Goal: Transaction & Acquisition: Purchase product/service

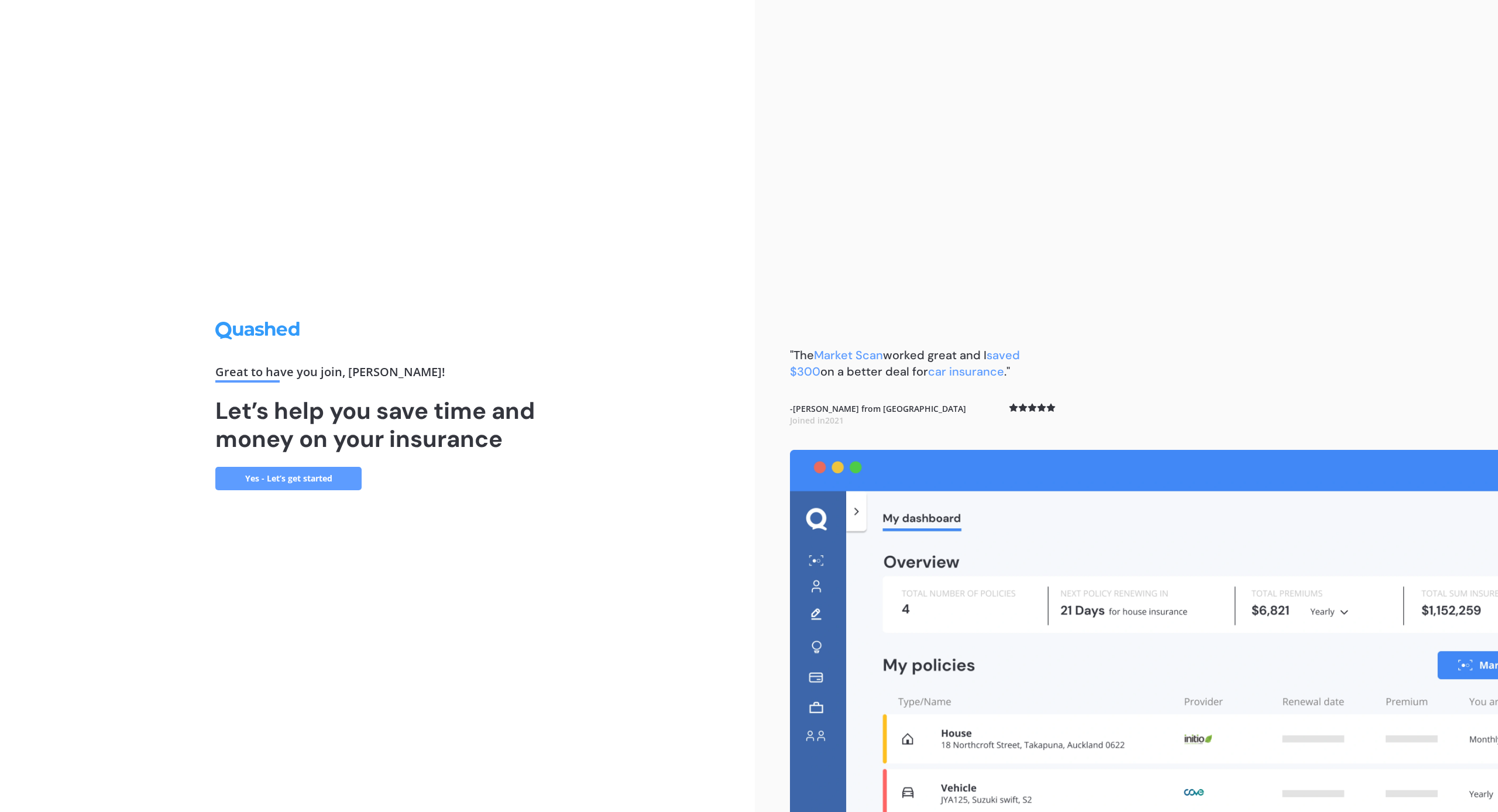
click at [304, 479] on link "Yes - Let’s get started" at bounding box center [288, 479] width 146 height 23
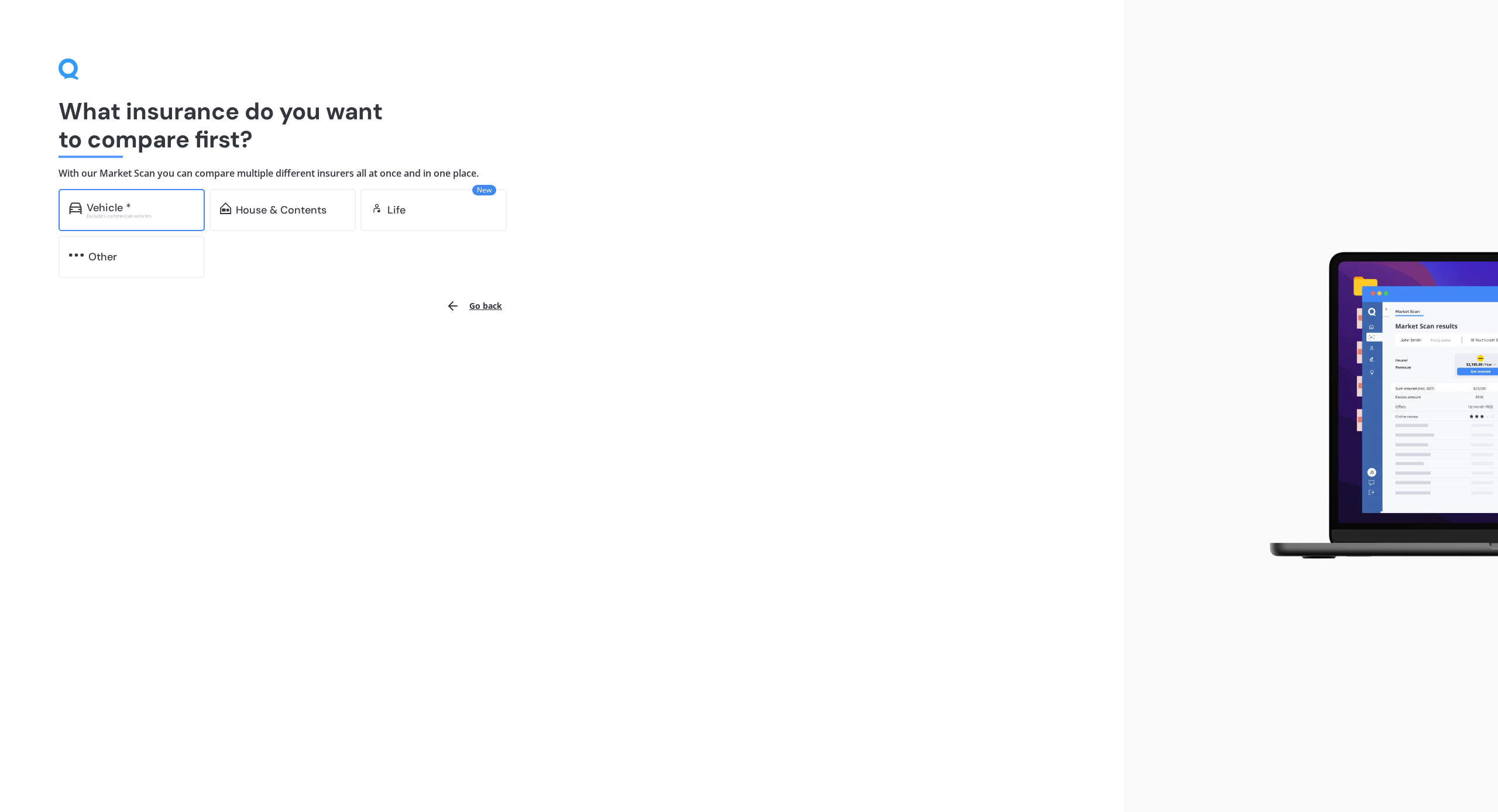
click at [167, 213] on div "Excludes commercial vehicles" at bounding box center [140, 215] width 108 height 5
click at [142, 256] on div "Other" at bounding box center [141, 257] width 106 height 12
click at [106, 206] on div "Vehicle *" at bounding box center [108, 208] width 44 height 12
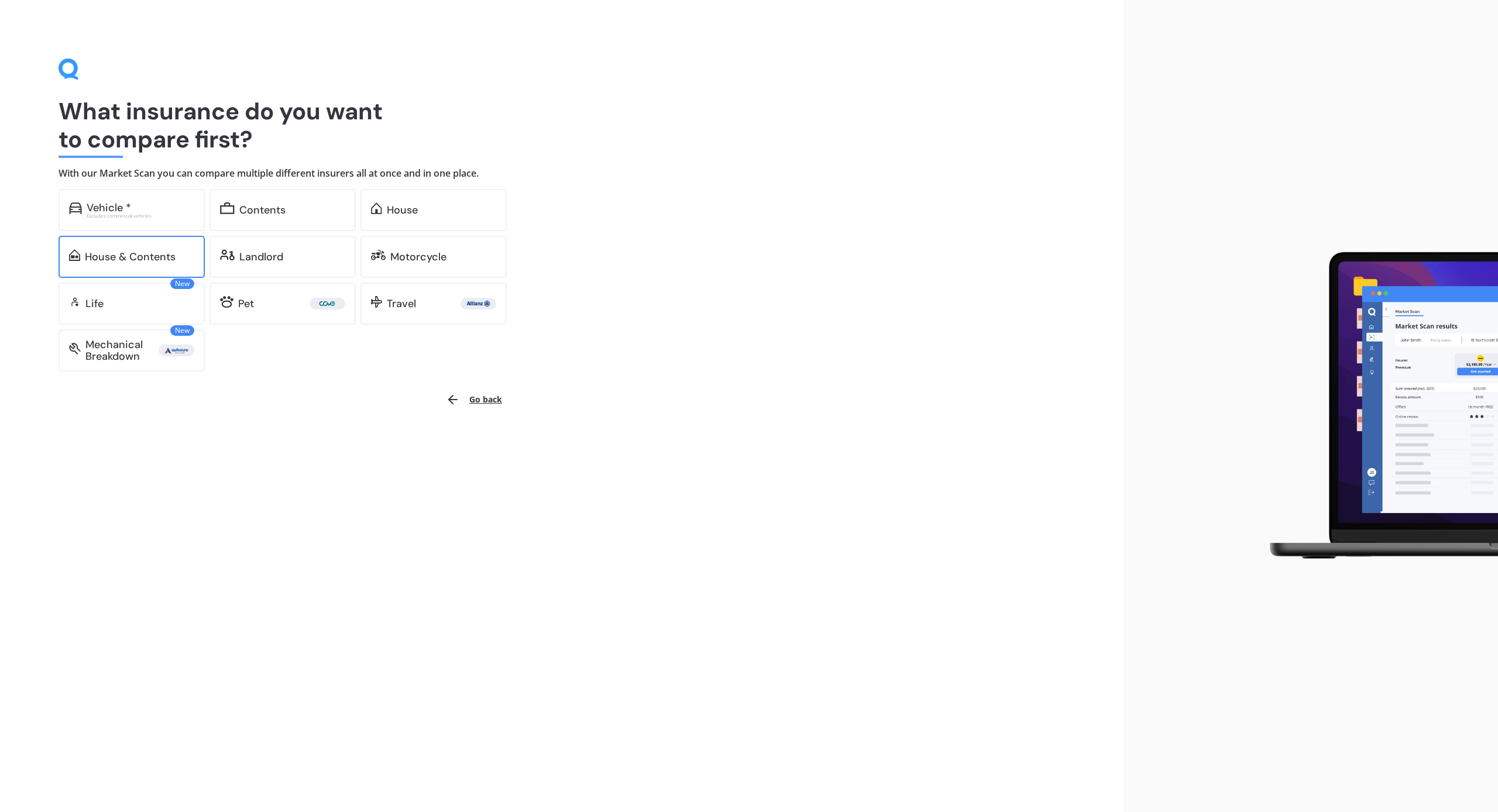
click at [159, 245] on div "House & Contents" at bounding box center [132, 257] width 146 height 42
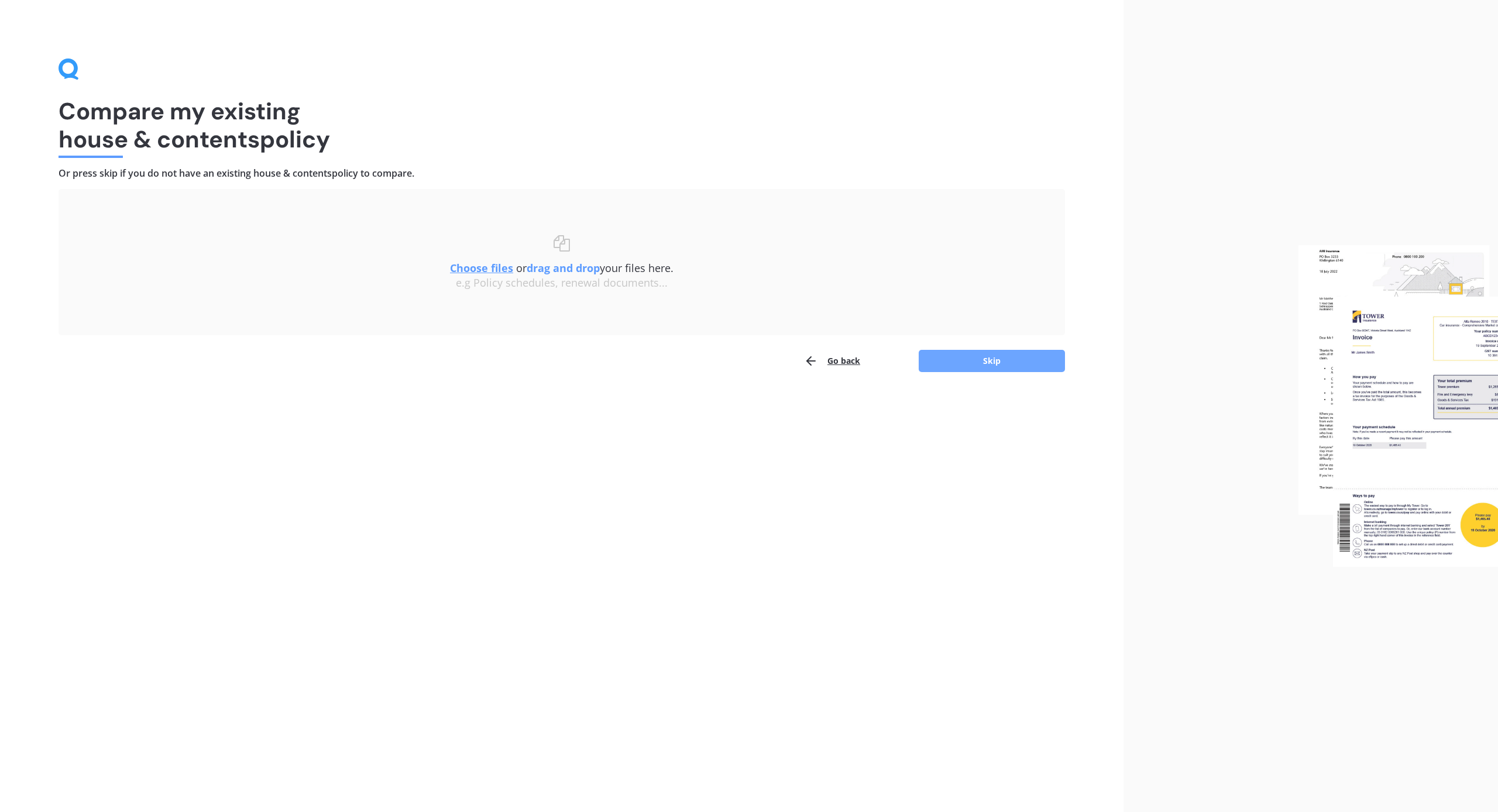
click at [925, 358] on button "Skip" at bounding box center [992, 361] width 146 height 22
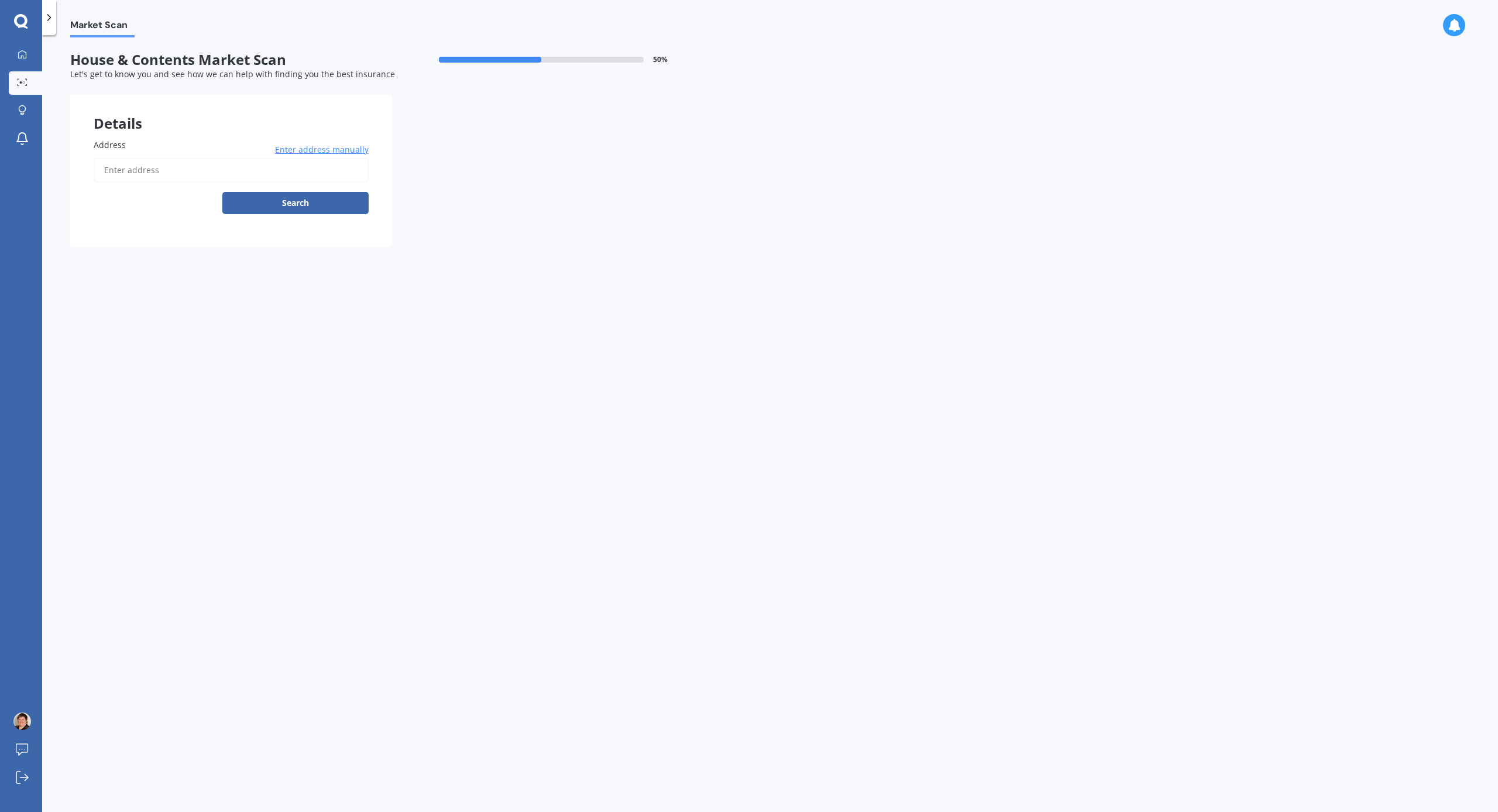
drag, startPoint x: 114, startPoint y: 167, endPoint x: 108, endPoint y: 165, distance: 6.3
click at [114, 167] on input "Address" at bounding box center [231, 170] width 275 height 25
type input "[STREET_ADDRESS]"
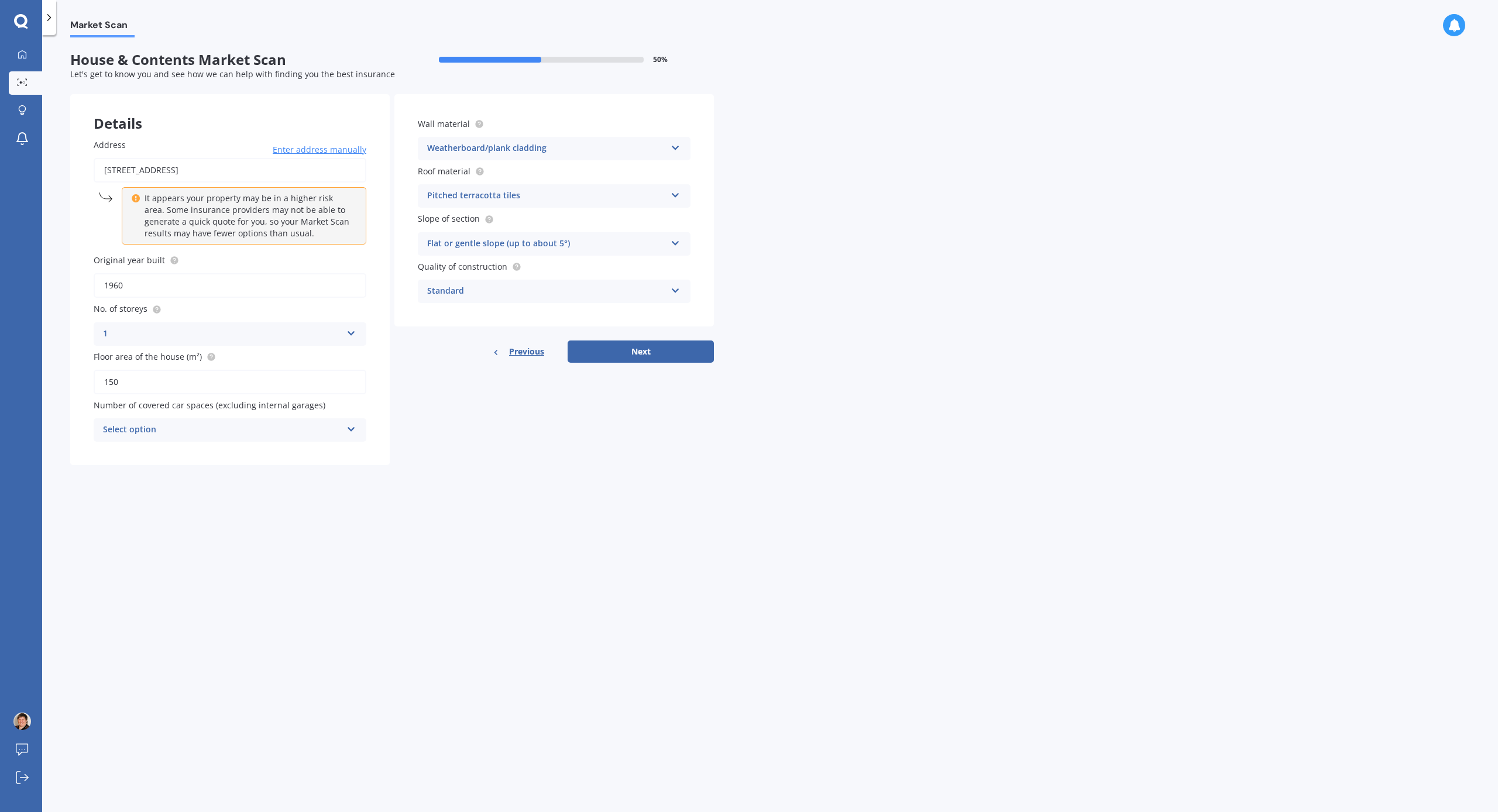
scroll to position [0, 1]
click at [352, 423] on icon at bounding box center [351, 427] width 10 height 8
click at [335, 484] on div "2" at bounding box center [230, 495] width 271 height 21
click at [676, 190] on icon at bounding box center [676, 193] width 10 height 8
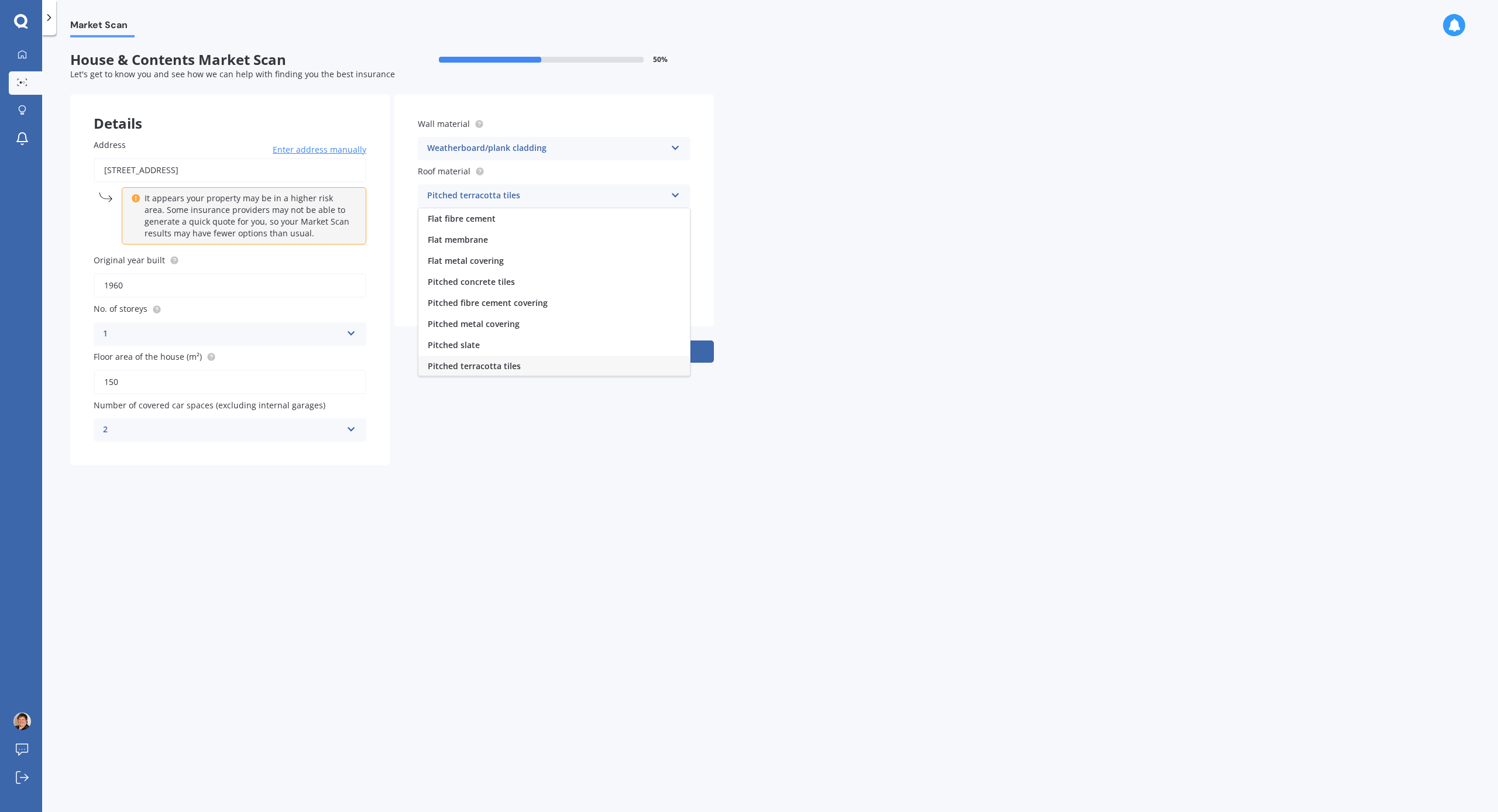
scroll to position [1, 0]
click at [646, 278] on div "Pitched concrete tiles" at bounding box center [553, 281] width 271 height 21
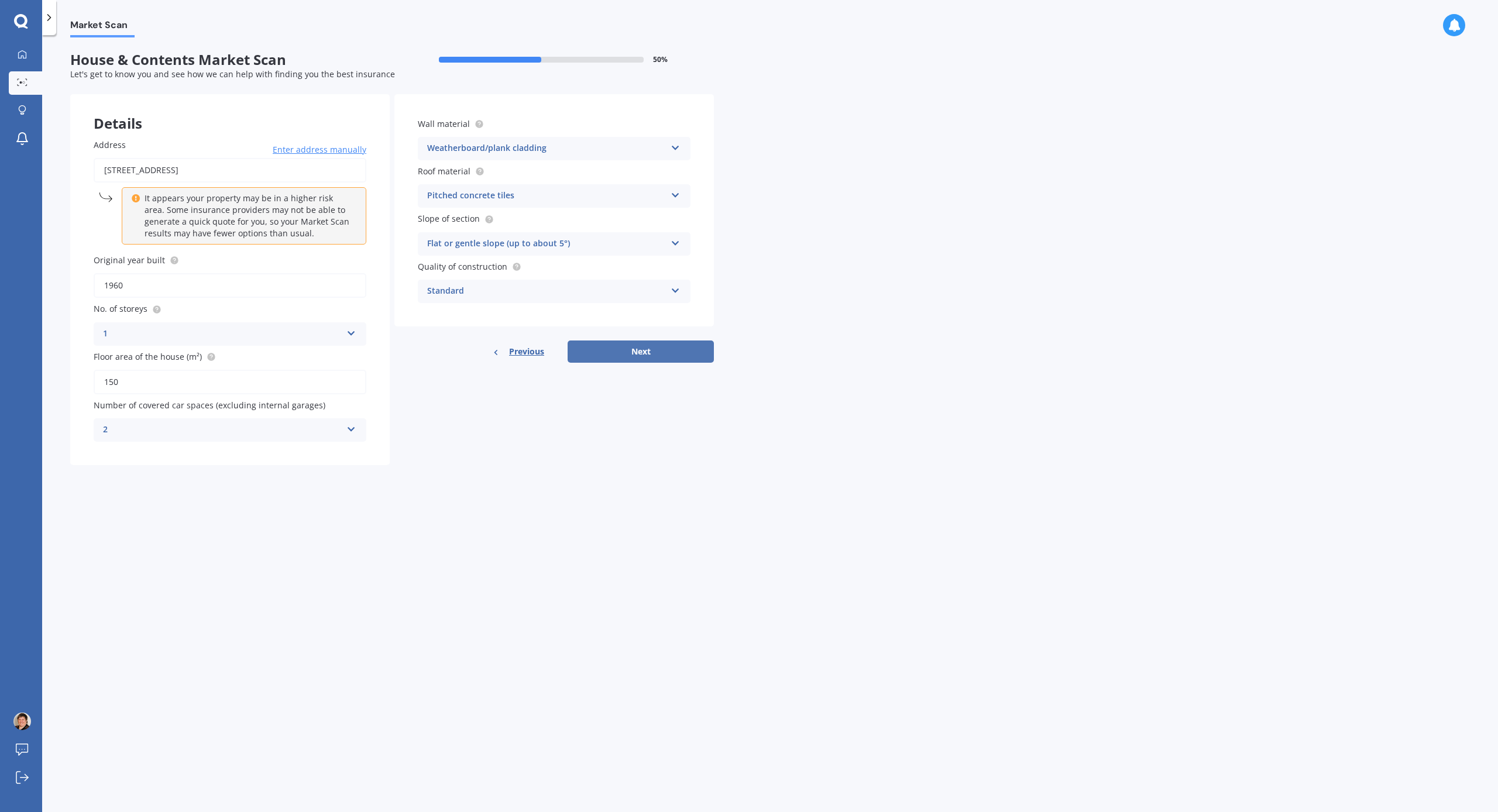
click at [680, 349] on button "Next" at bounding box center [640, 351] width 146 height 22
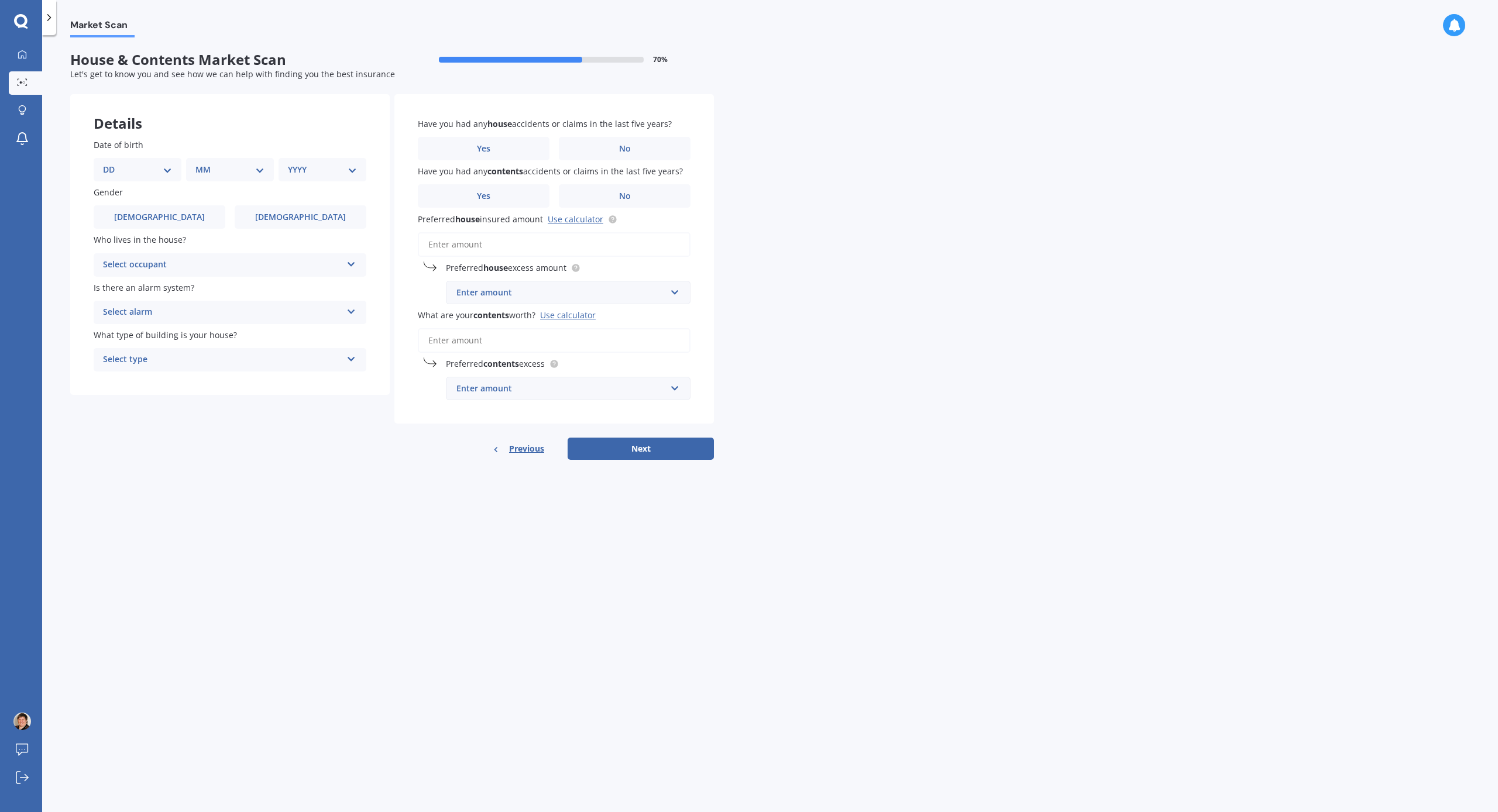
select select "22"
select select "07"
select select "1960"
click at [311, 215] on span "[DEMOGRAPHIC_DATA]" at bounding box center [300, 217] width 93 height 10
click at [0, 0] on input "[DEMOGRAPHIC_DATA]" at bounding box center [0, 0] width 0 height 0
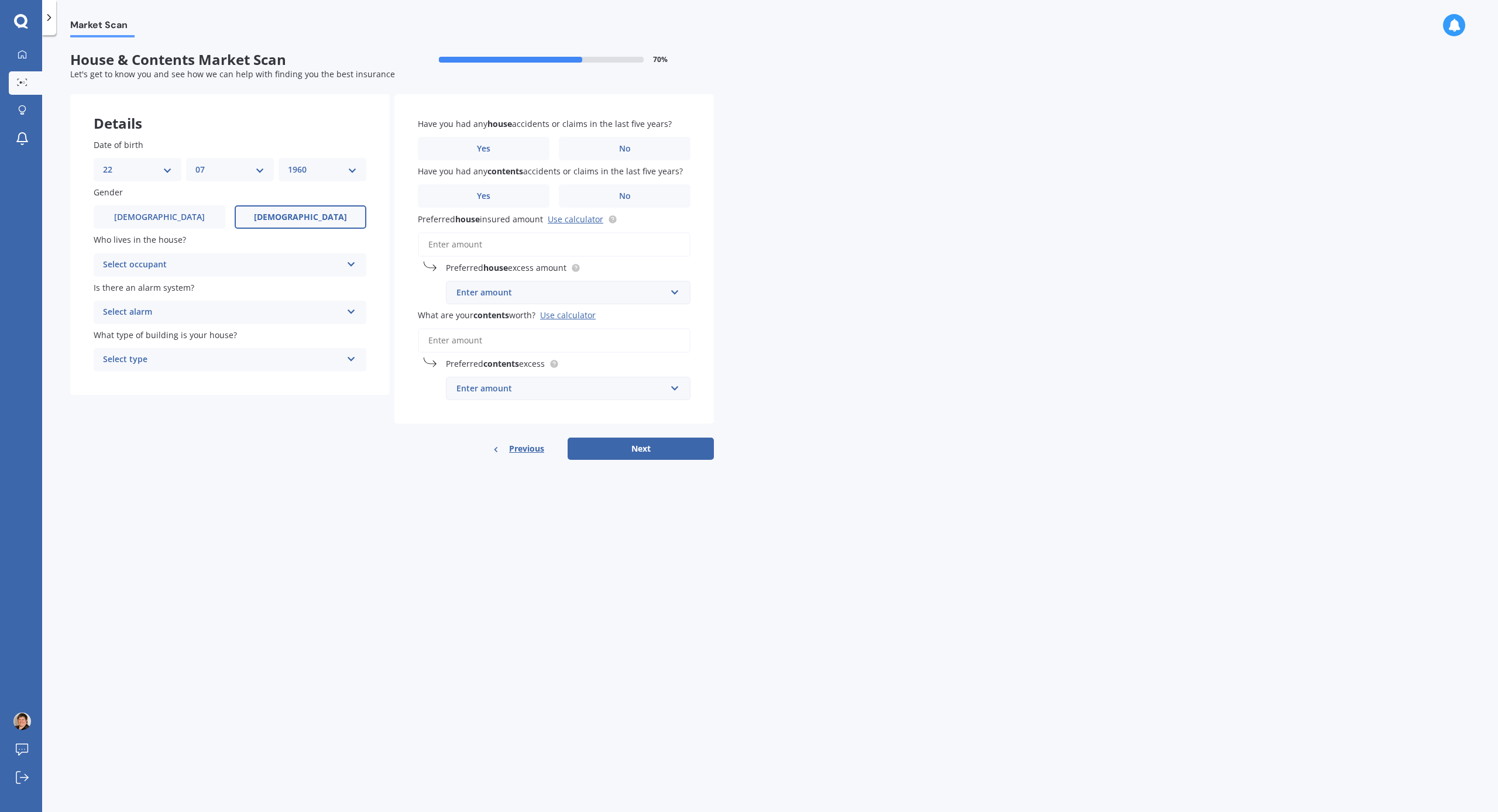
click at [352, 261] on icon at bounding box center [351, 262] width 10 height 8
click at [322, 280] on div "Owner" at bounding box center [230, 288] width 271 height 21
click at [349, 355] on icon at bounding box center [351, 357] width 10 height 8
click at [337, 379] on div "Freestanding" at bounding box center [230, 382] width 271 height 21
click at [625, 146] on span "No" at bounding box center [624, 149] width 12 height 10
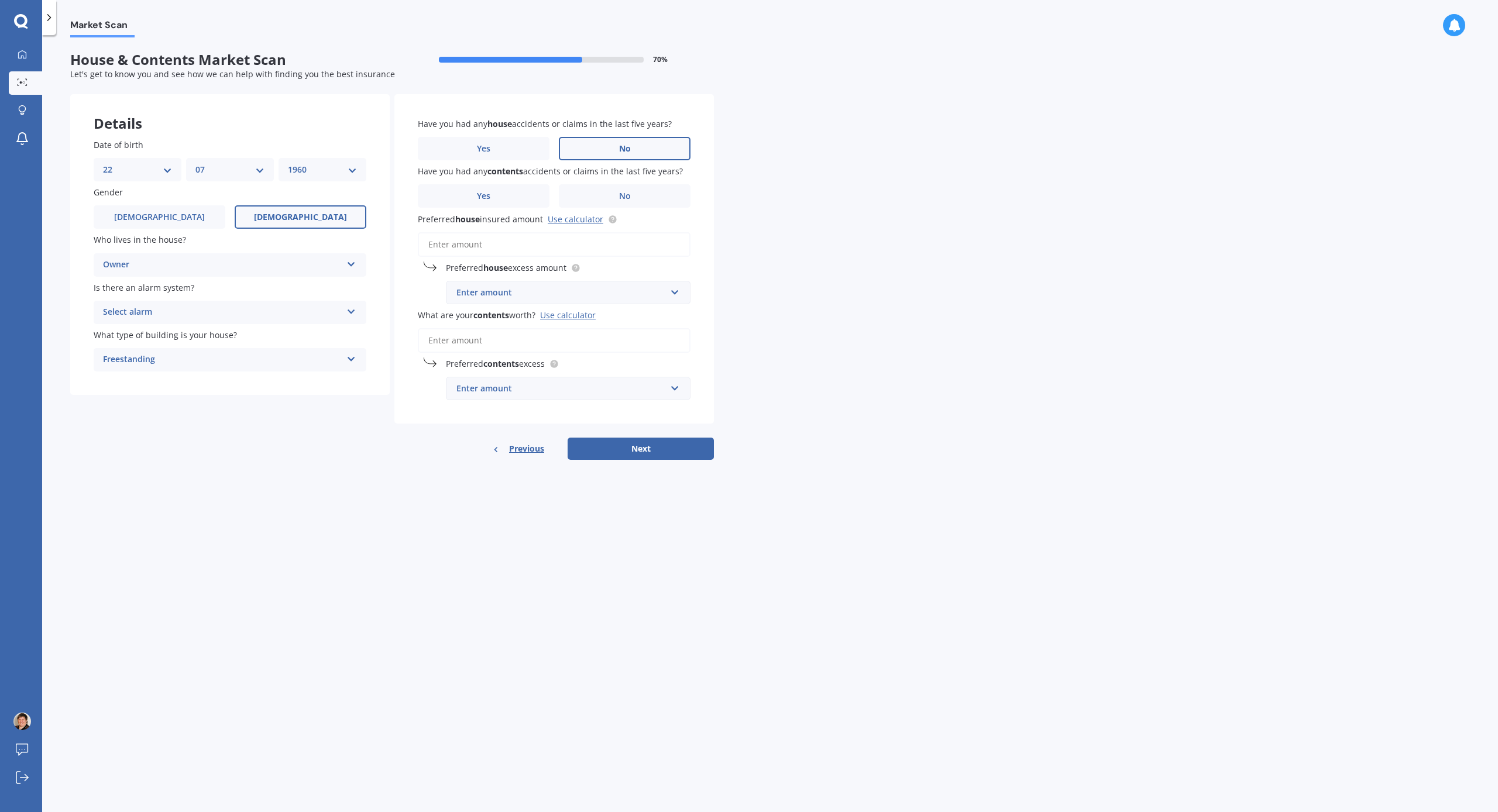
click at [0, 0] on input "No" at bounding box center [0, 0] width 0 height 0
click at [637, 192] on label "No" at bounding box center [624, 196] width 132 height 23
click at [0, 0] on input "No" at bounding box center [0, 0] width 0 height 0
click at [673, 289] on input "text" at bounding box center [564, 293] width 234 height 22
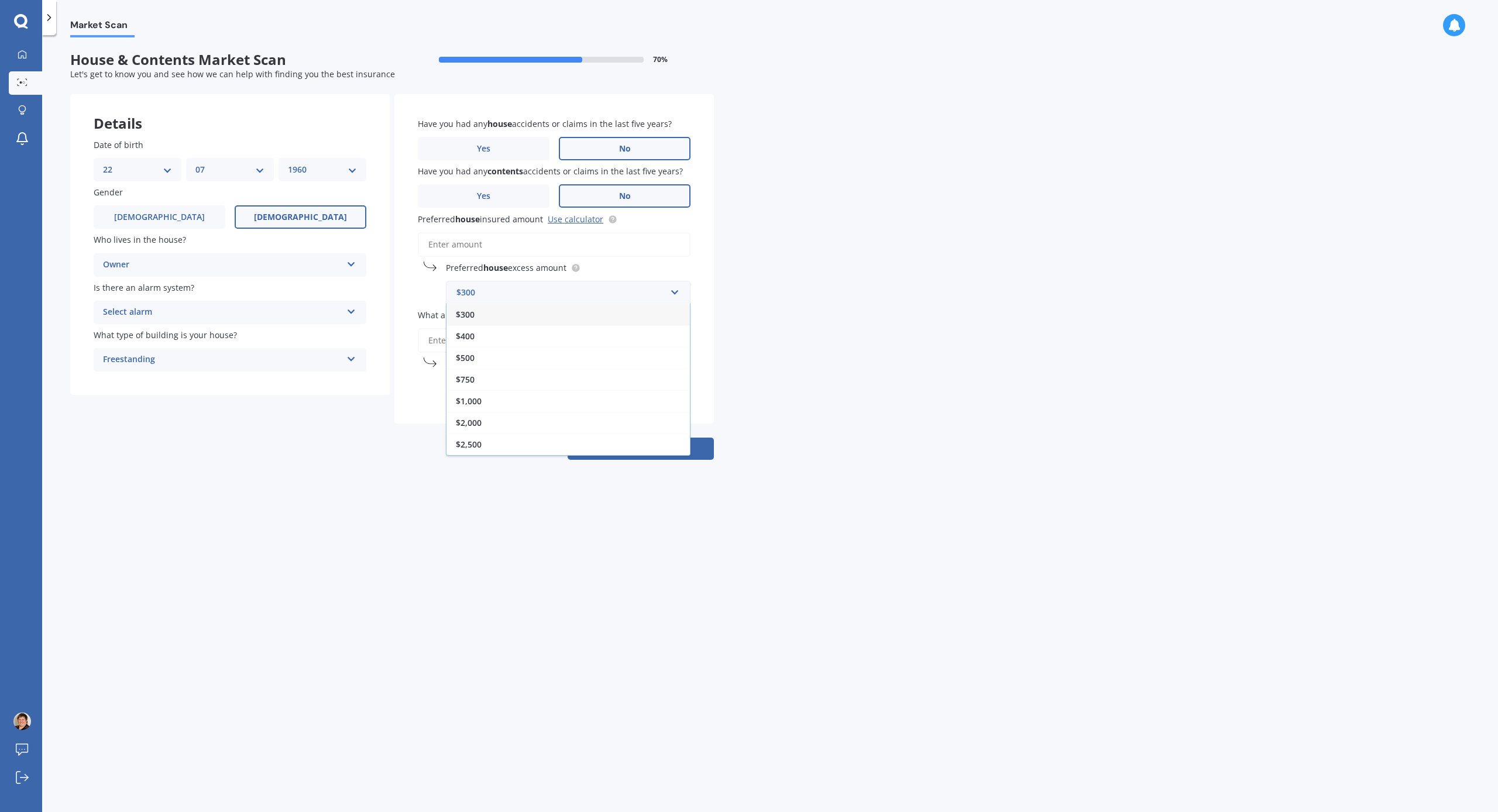
click at [520, 375] on div "$750" at bounding box center [568, 379] width 244 height 21
click at [428, 339] on input "What are your contents worth? Use calculator" at bounding box center [553, 341] width 273 height 25
type input "$70,000"
